Goal: Find specific page/section: Find specific page/section

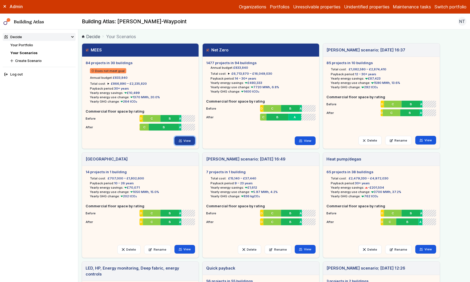
click at [186, 141] on link "View" at bounding box center [185, 141] width 21 height 9
